Goal: Information Seeking & Learning: Learn about a topic

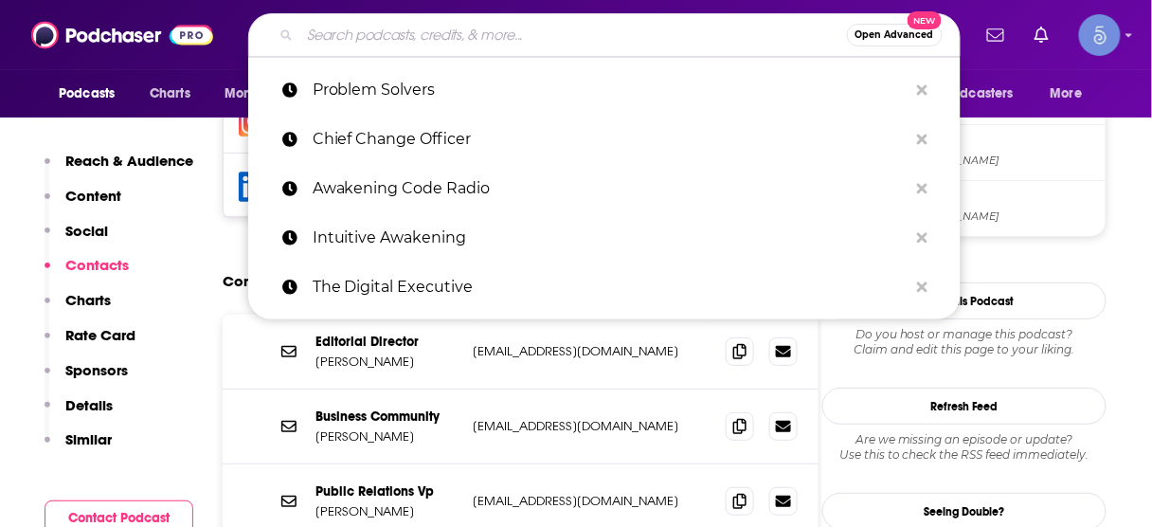
type input "The Optimal Body"
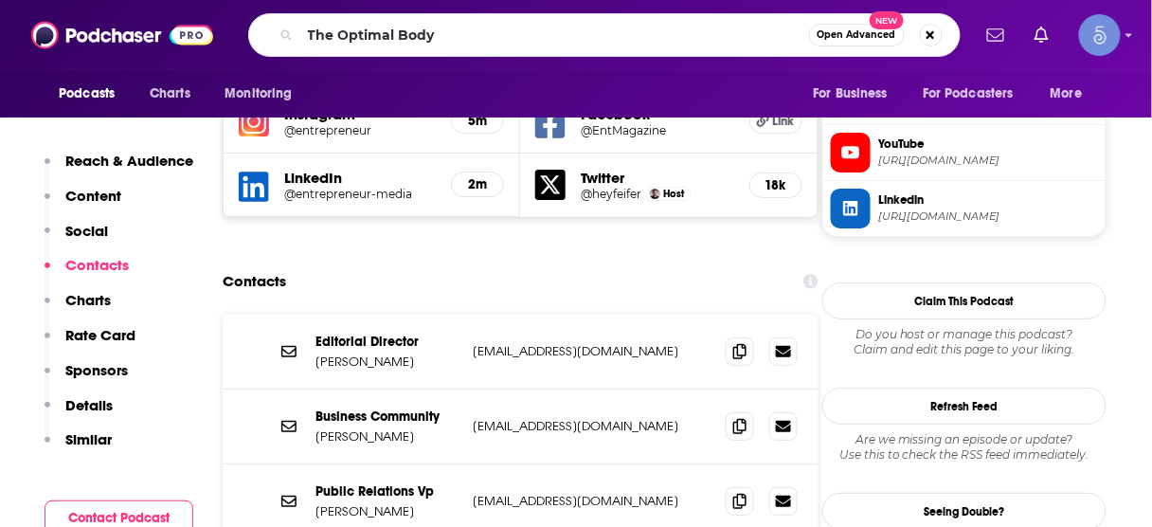
scroll to position [1763, 0]
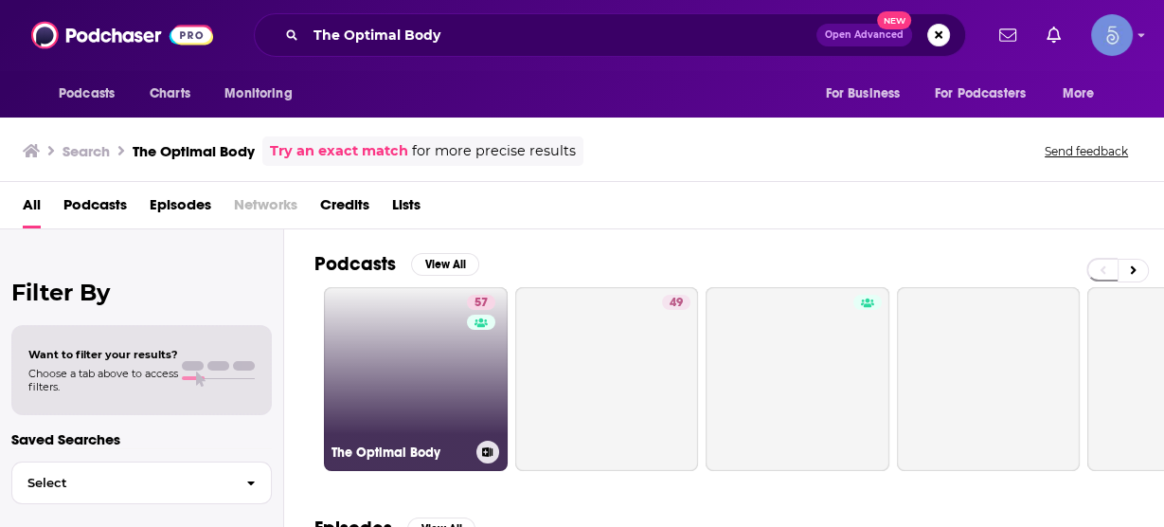
click at [384, 350] on link "57 The Optimal Body" at bounding box center [416, 379] width 184 height 184
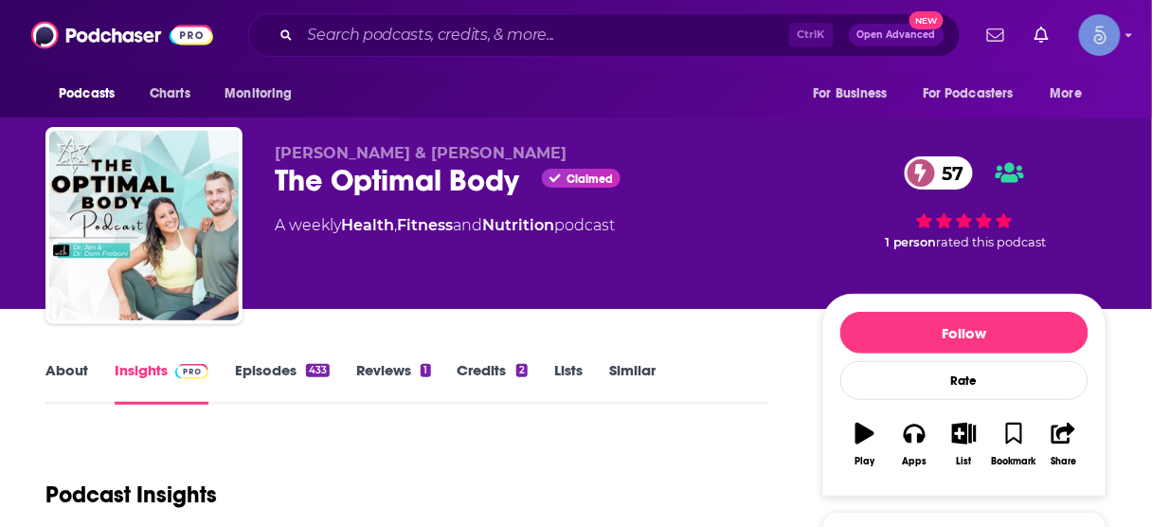
scroll to position [303, 0]
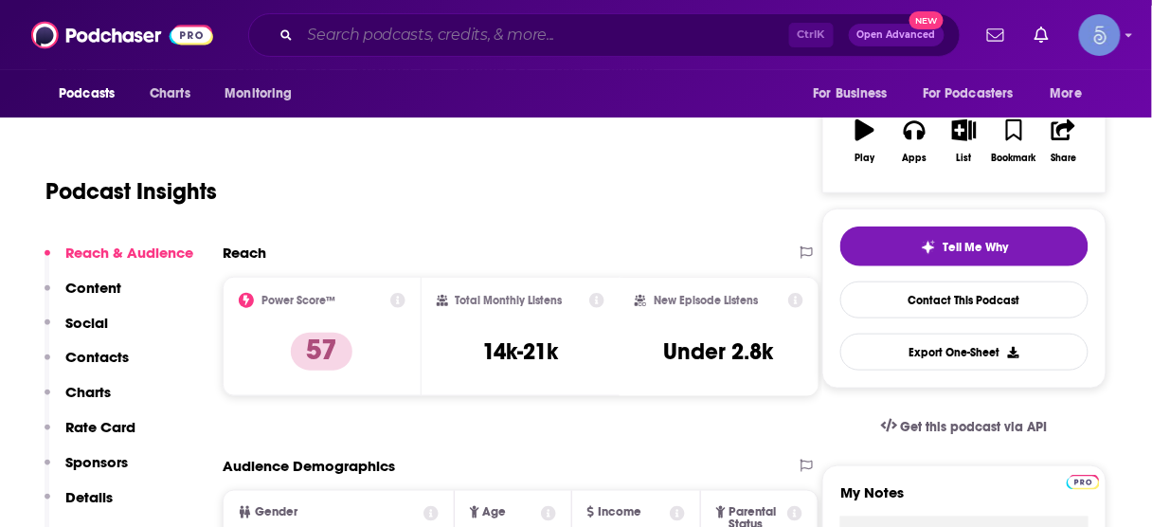
click at [591, 26] on input "Search podcasts, credits, & more..." at bounding box center [544, 35] width 489 height 30
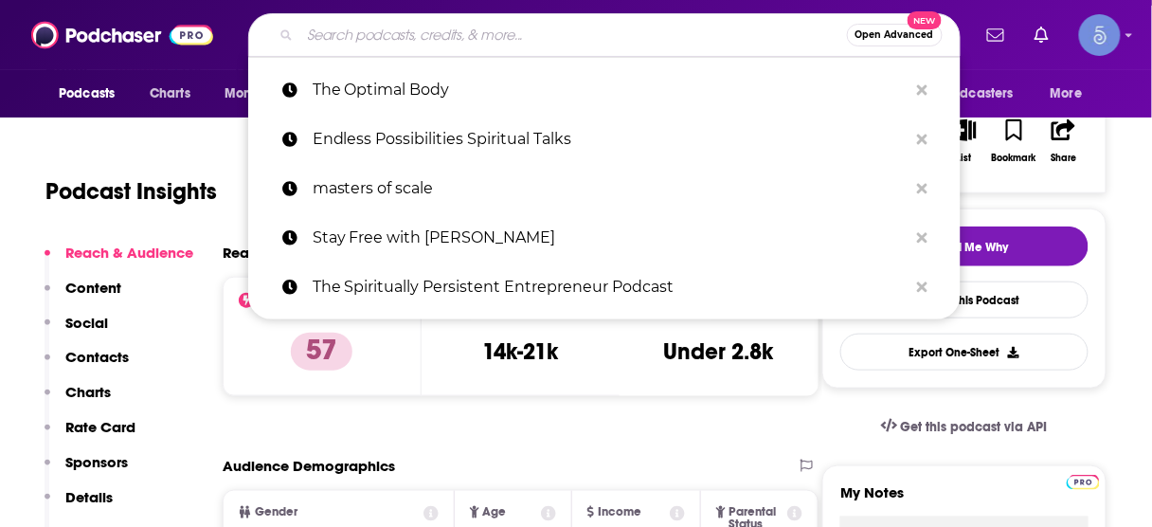
paste input "Famous Interviews with [PERSON_NAME]"
type input "Famous Interviews with [PERSON_NAME]"
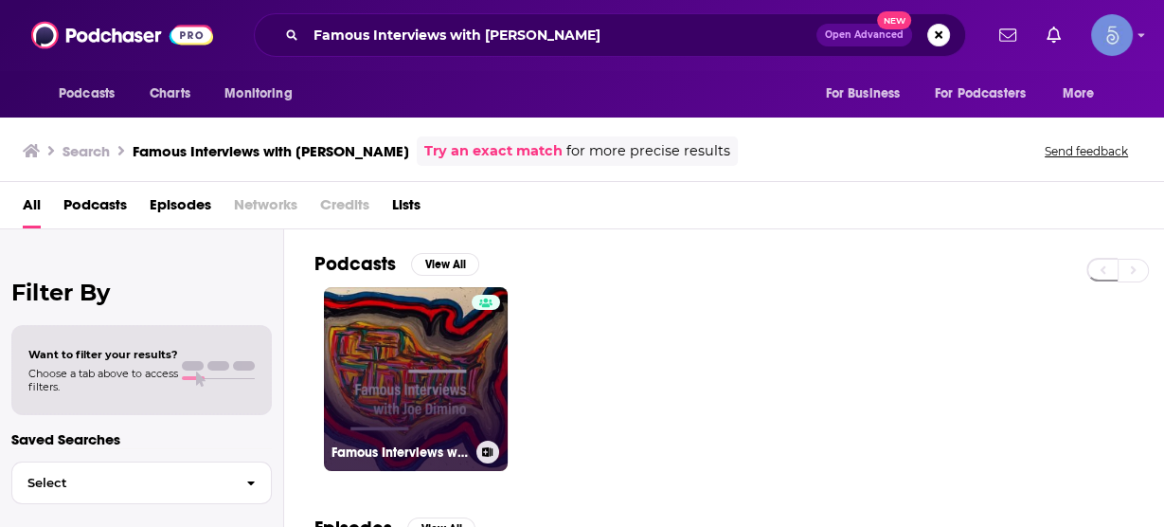
click at [449, 349] on link "Famous Interviews with [PERSON_NAME]" at bounding box center [416, 379] width 184 height 184
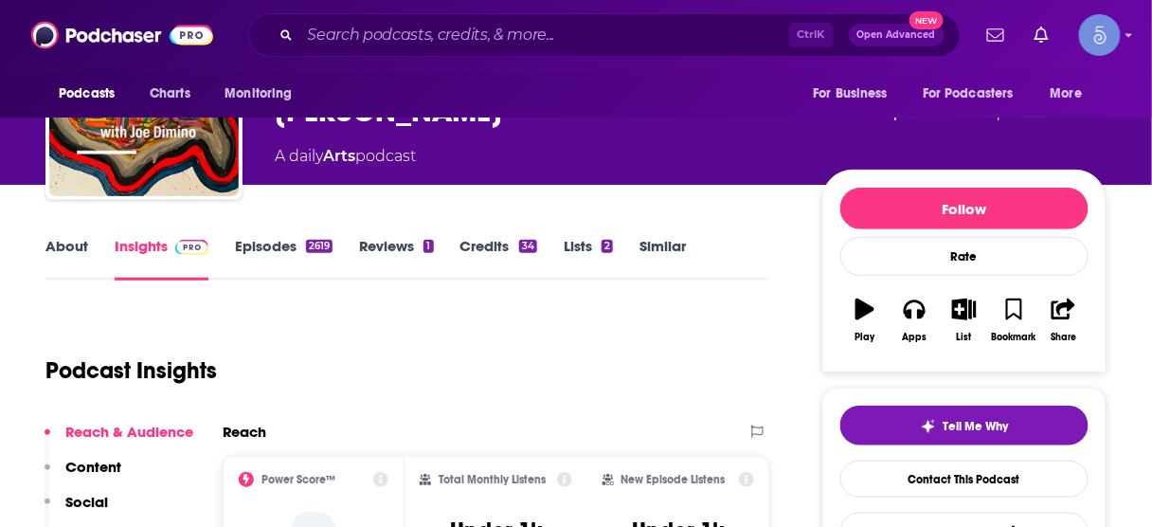
scroll to position [227, 0]
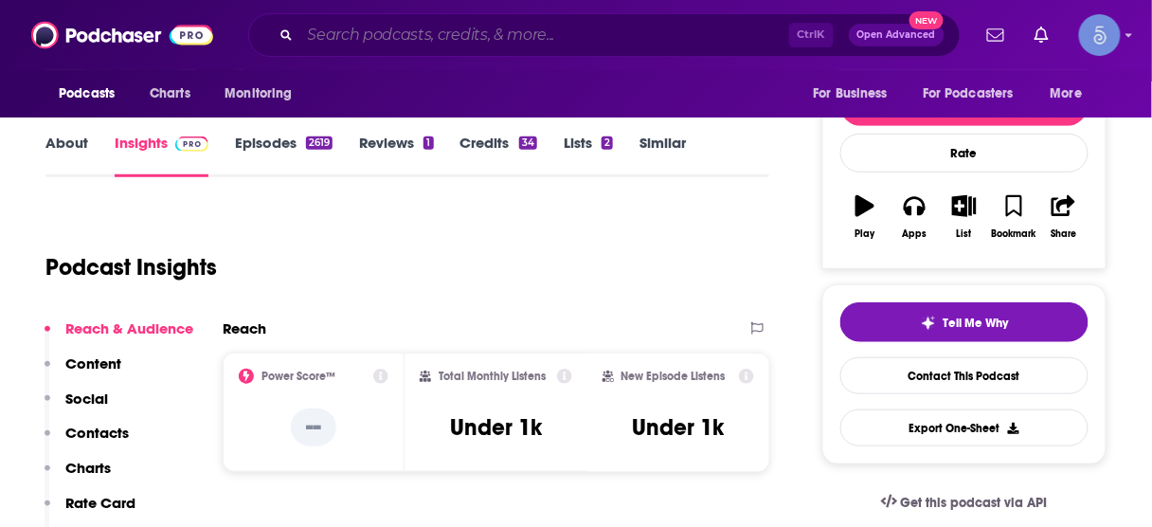
click at [596, 36] on input "Search podcasts, credits, & more..." at bounding box center [544, 35] width 489 height 30
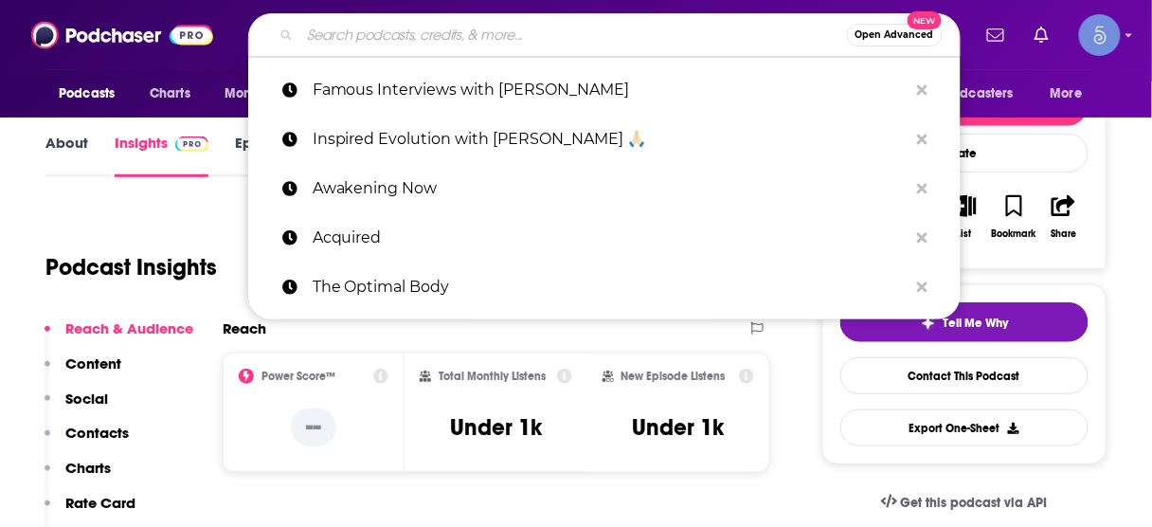
paste input "The Nourished Nervous System"
type input "The Nourished Nervous System"
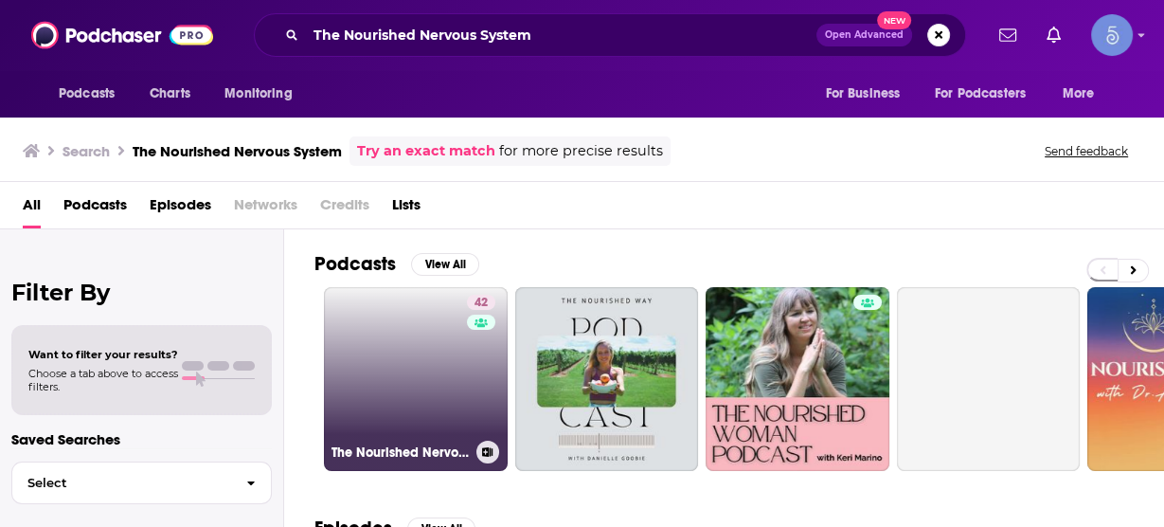
click at [440, 355] on link "42 The Nourished Nervous System" at bounding box center [416, 379] width 184 height 184
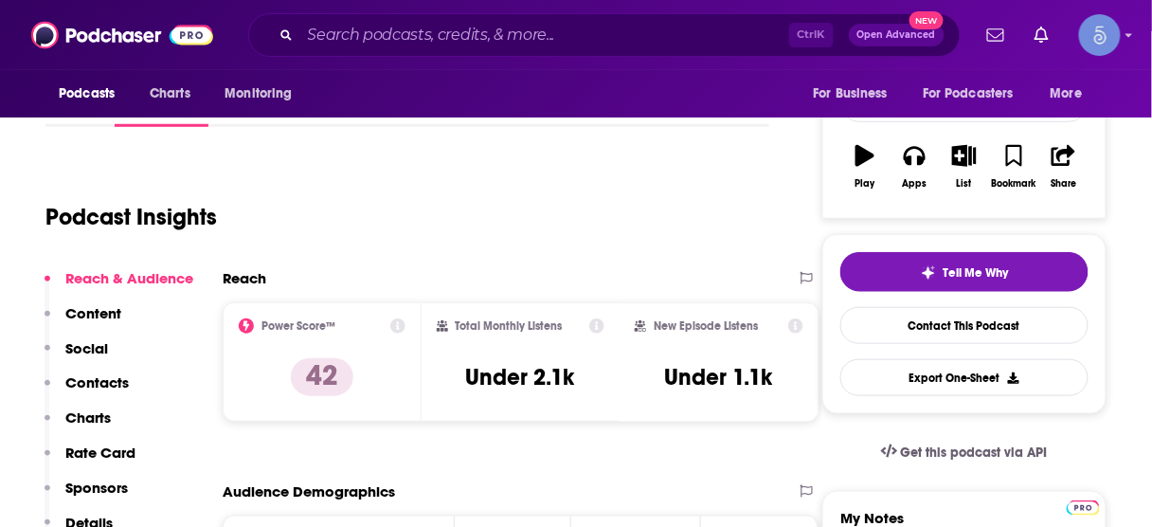
scroll to position [303, 0]
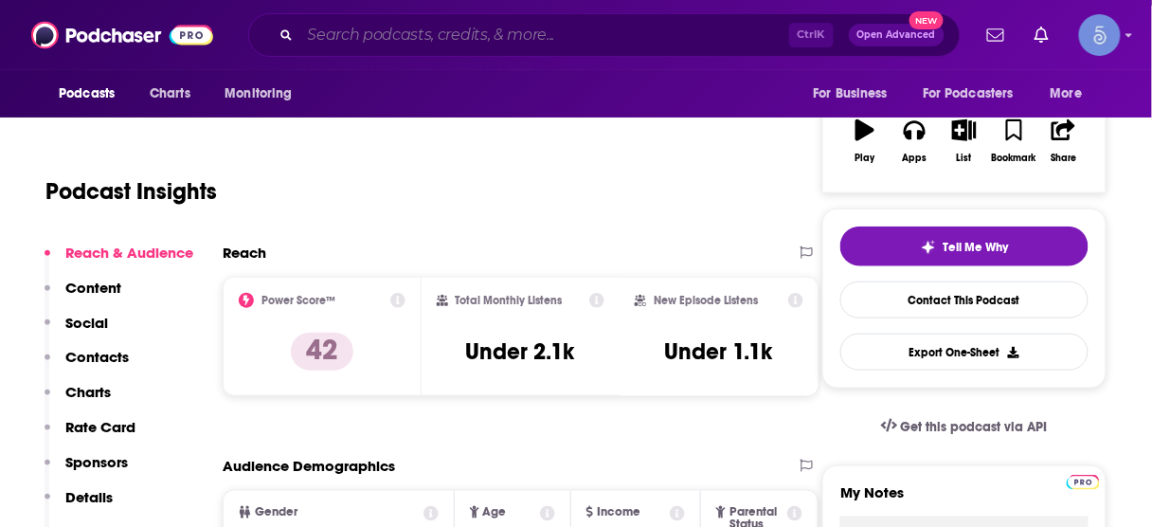
click at [678, 31] on input "Search podcasts, credits, & more..." at bounding box center [544, 35] width 489 height 30
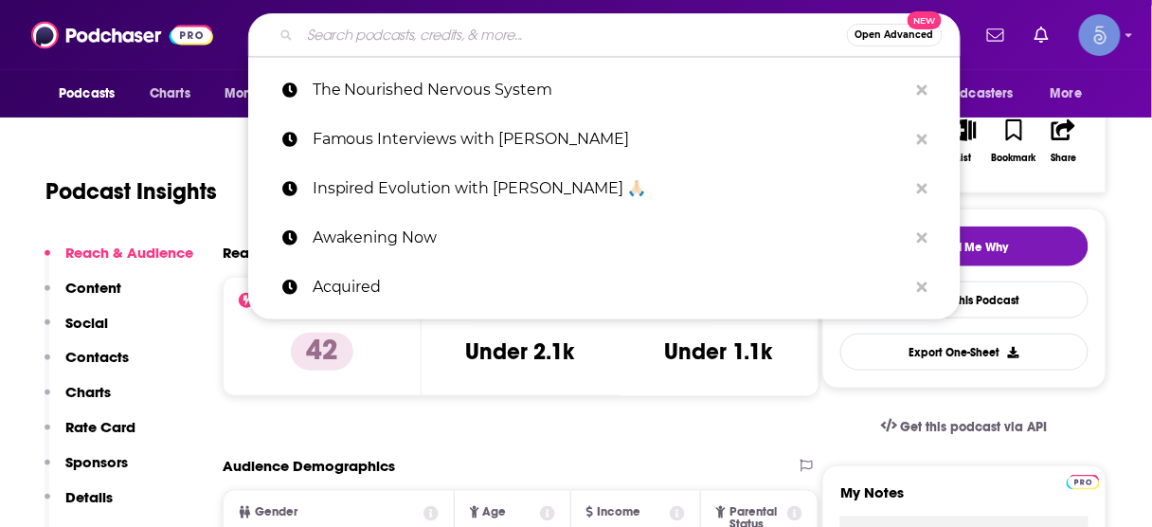
paste input "The Synergy Connection Show"
type input "The Synergy Connection Show"
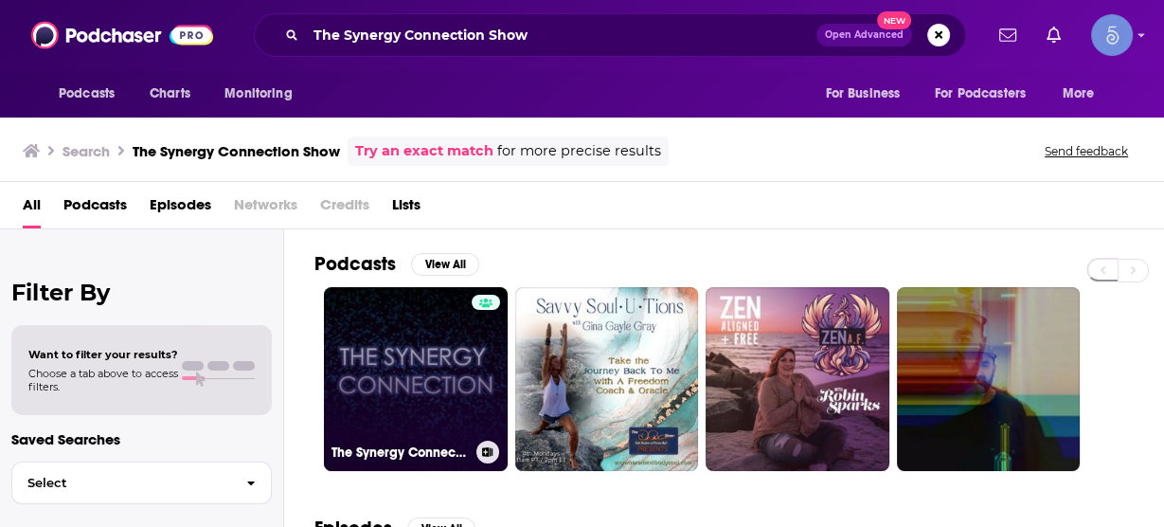
click at [421, 367] on link "The Synergy Connection Show" at bounding box center [416, 379] width 184 height 184
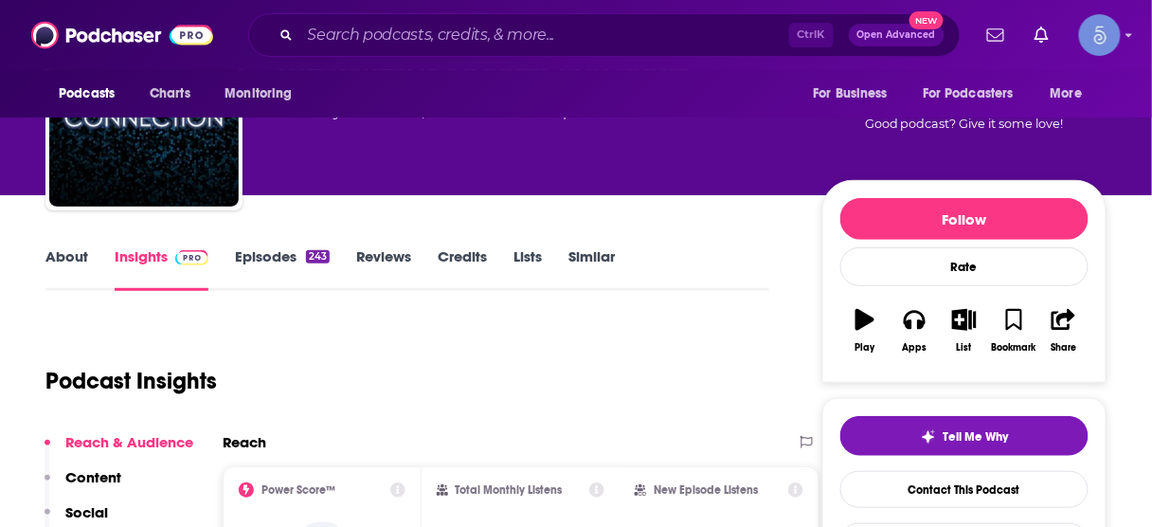
scroll to position [227, 0]
